Goal: Navigation & Orientation: Find specific page/section

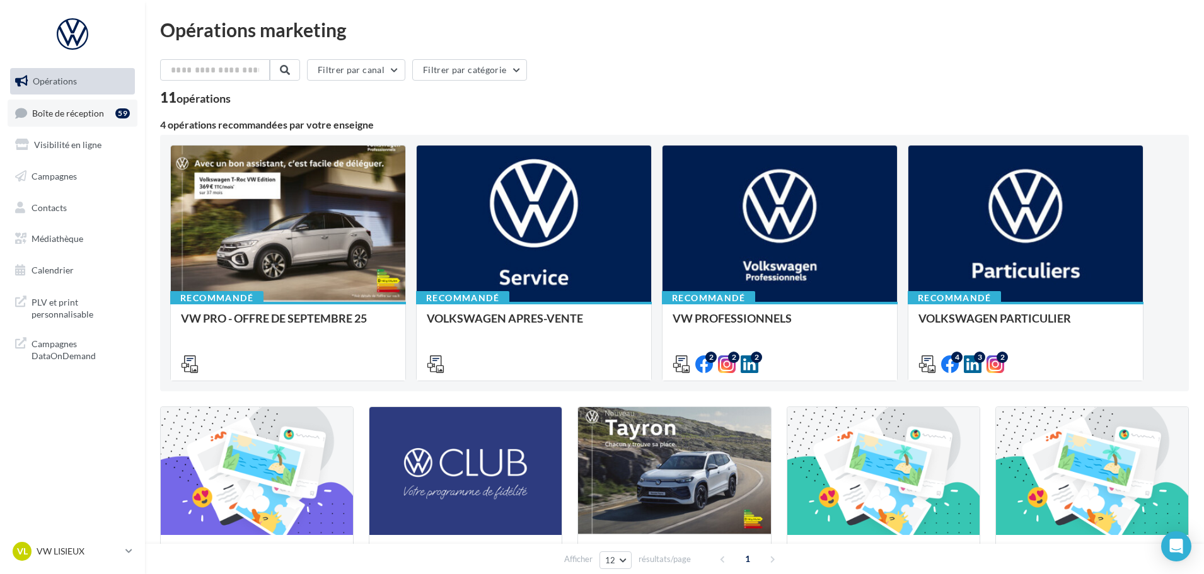
click at [103, 119] on link "Boîte de réception 59" at bounding box center [73, 113] width 130 height 27
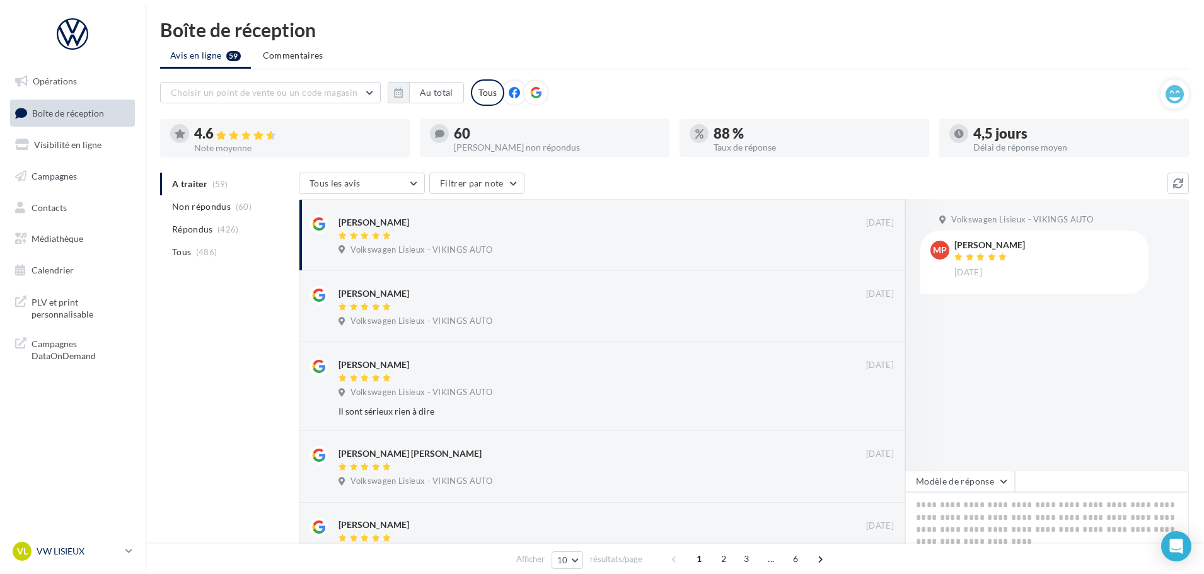
click at [87, 551] on p "VW LISIEUX" at bounding box center [79, 551] width 84 height 13
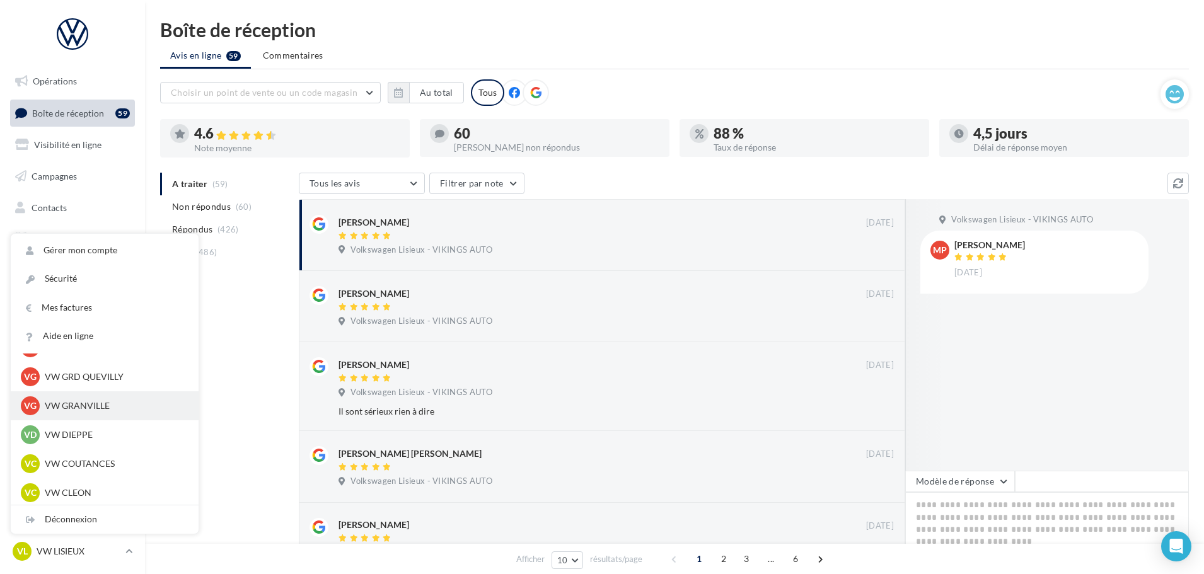
scroll to position [315, 0]
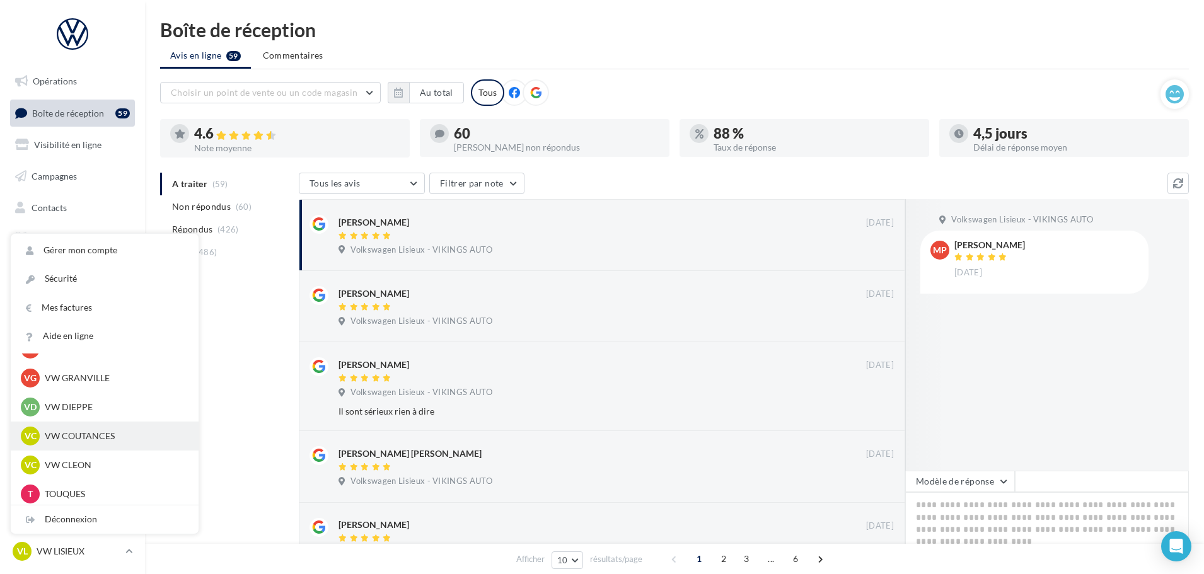
click at [100, 439] on p "VW COUTANCES" at bounding box center [114, 436] width 139 height 13
